Goal: Task Accomplishment & Management: Use online tool/utility

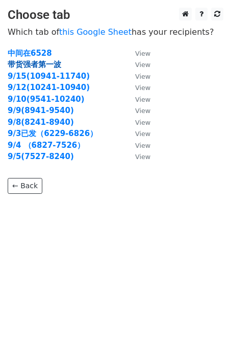
click at [50, 66] on strong "带货强者第一波" at bounding box center [35, 64] width 54 height 9
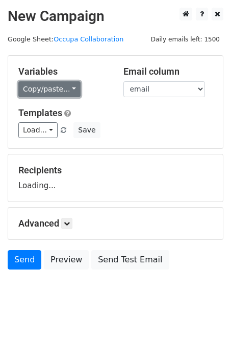
click at [74, 88] on link "Copy/paste..." at bounding box center [49, 89] width 62 height 16
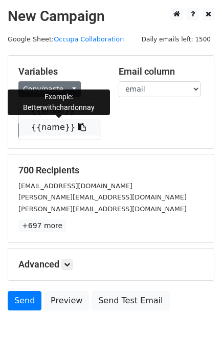
click at [63, 126] on link "{{name}}" at bounding box center [59, 127] width 81 height 16
